Goal: Task Accomplishment & Management: Use online tool/utility

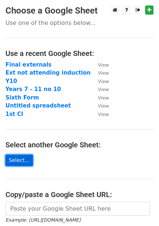
click at [14, 159] on link "Select..." at bounding box center [18, 160] width 27 height 11
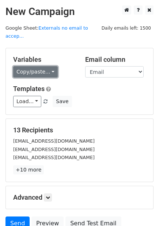
click at [51, 66] on link "Copy/paste..." at bounding box center [35, 71] width 45 height 11
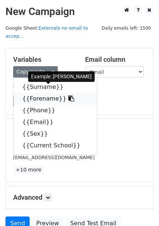
click at [42, 93] on link "{{Forename}}" at bounding box center [55, 99] width 83 height 12
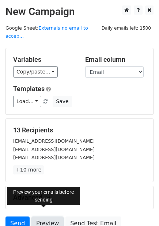
click at [42, 217] on link "Preview" at bounding box center [47, 224] width 32 height 14
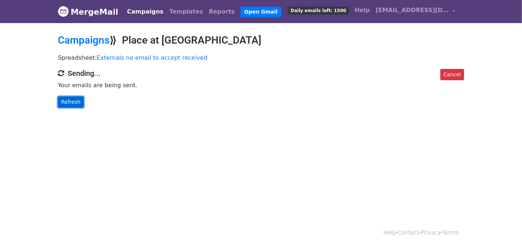
click at [71, 101] on link "Refresh" at bounding box center [71, 101] width 26 height 11
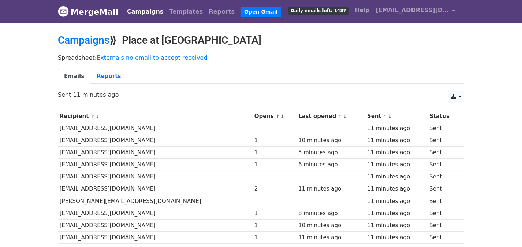
scroll to position [73, 0]
